Goal: Task Accomplishment & Management: Use online tool/utility

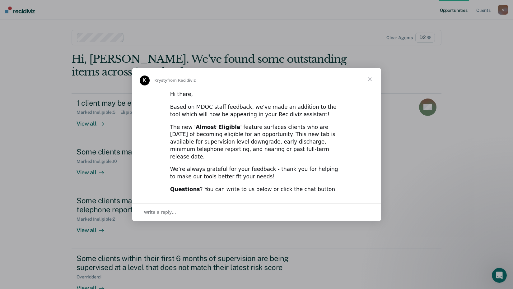
click at [369, 83] on span "Close" at bounding box center [370, 79] width 22 height 22
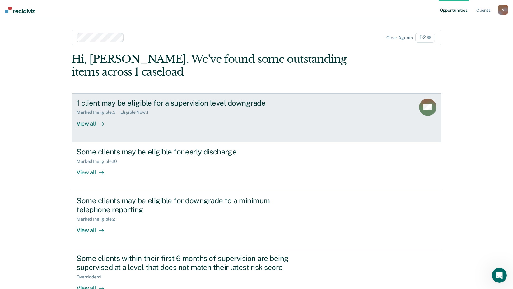
click at [93, 125] on div "View all" at bounding box center [94, 121] width 35 height 12
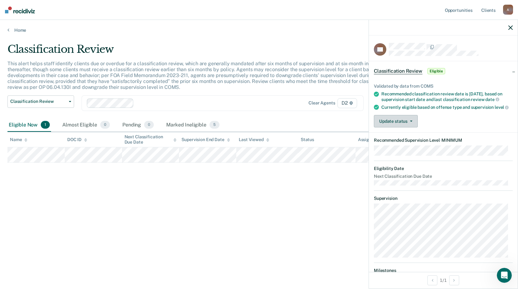
click at [393, 128] on button "Update status" at bounding box center [396, 121] width 44 height 12
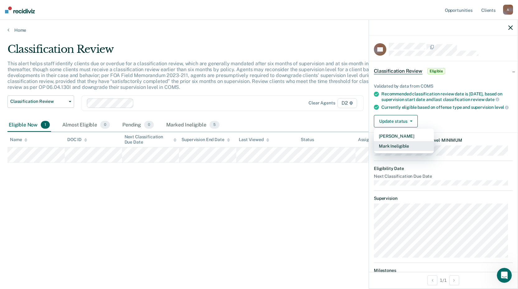
click at [393, 151] on button "Mark Ineligible" at bounding box center [404, 146] width 60 height 10
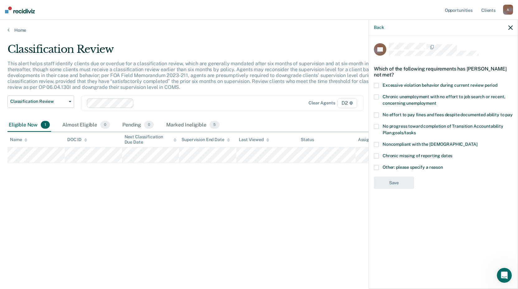
click at [377, 96] on span at bounding box center [376, 97] width 5 height 5
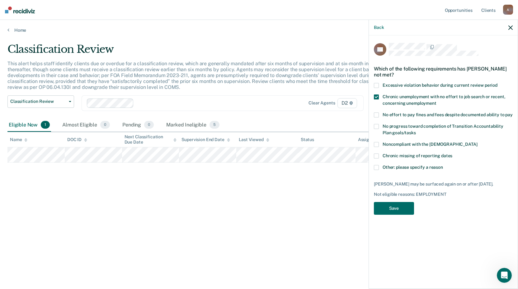
click at [376, 126] on span at bounding box center [376, 126] width 5 height 5
click at [395, 207] on button "Save" at bounding box center [394, 208] width 40 height 13
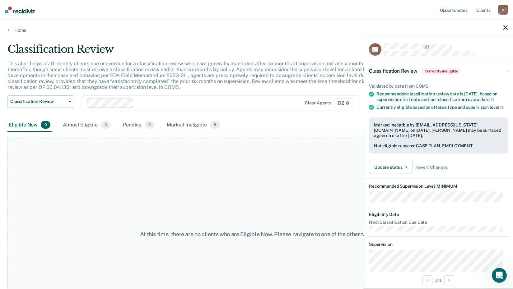
click at [507, 26] on icon "button" at bounding box center [505, 28] width 4 height 4
